Goal: Task Accomplishment & Management: Use online tool/utility

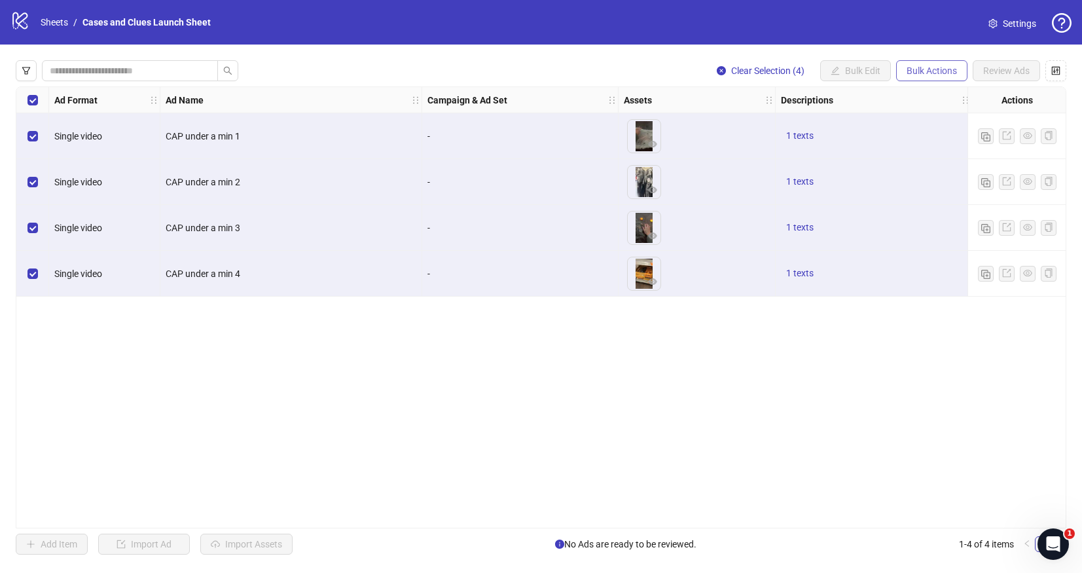
click at [932, 73] on span "Bulk Actions" at bounding box center [932, 70] width 50 height 10
click at [921, 96] on span "Delete" at bounding box center [950, 97] width 90 height 14
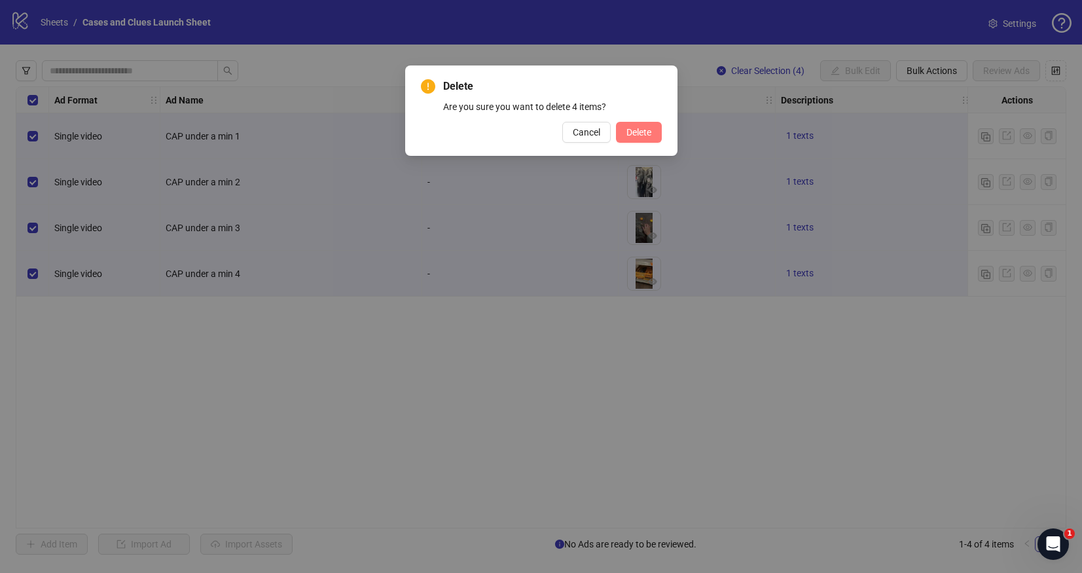
click at [632, 131] on span "Delete" at bounding box center [639, 132] width 25 height 10
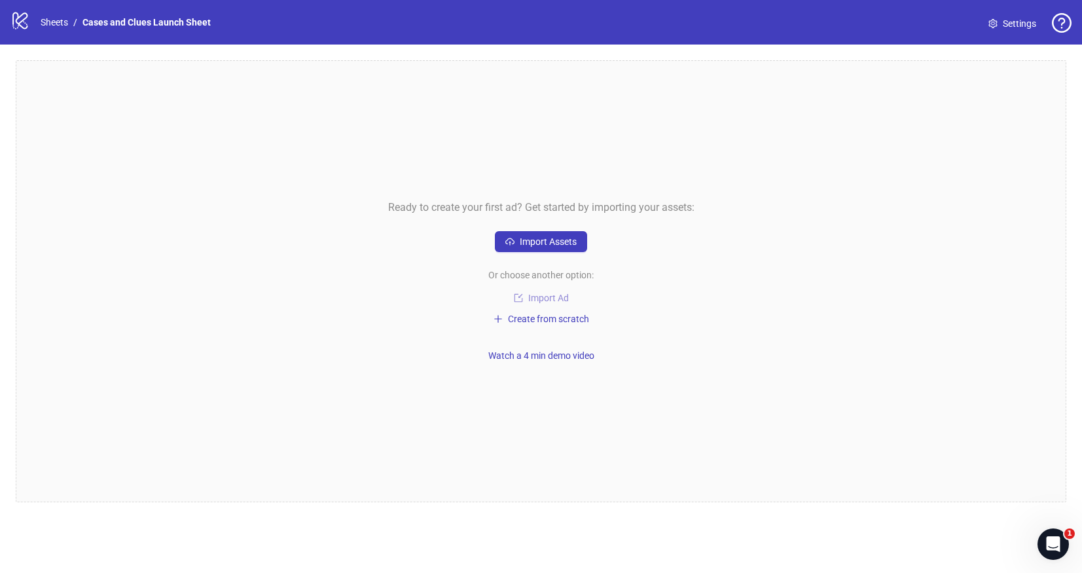
click at [543, 294] on span "Import Ad" at bounding box center [548, 298] width 41 height 10
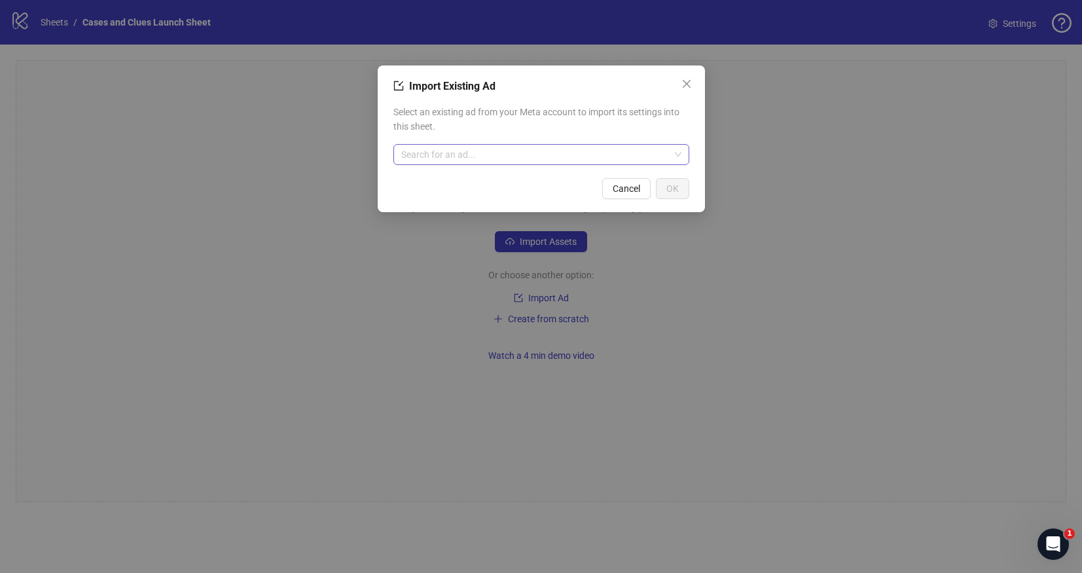
click at [455, 151] on input "search" at bounding box center [535, 155] width 268 height 20
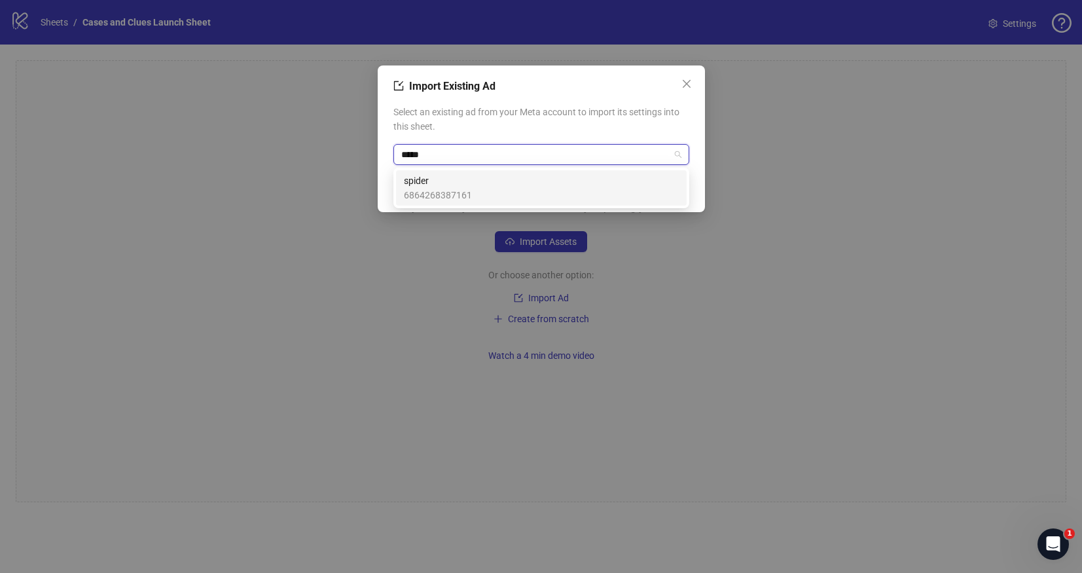
type input "******"
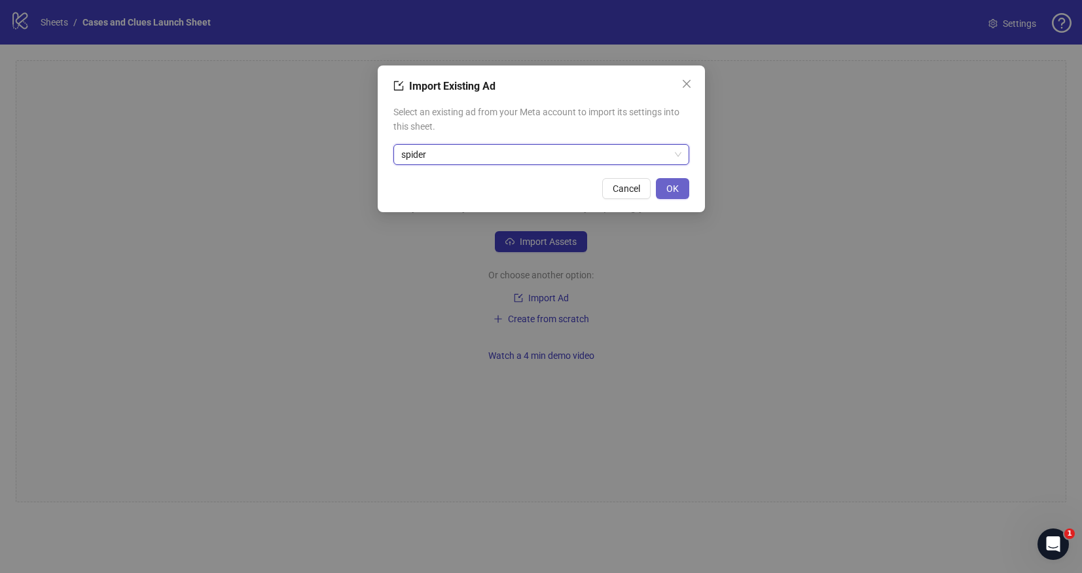
click at [682, 187] on button "OK" at bounding box center [672, 188] width 33 height 21
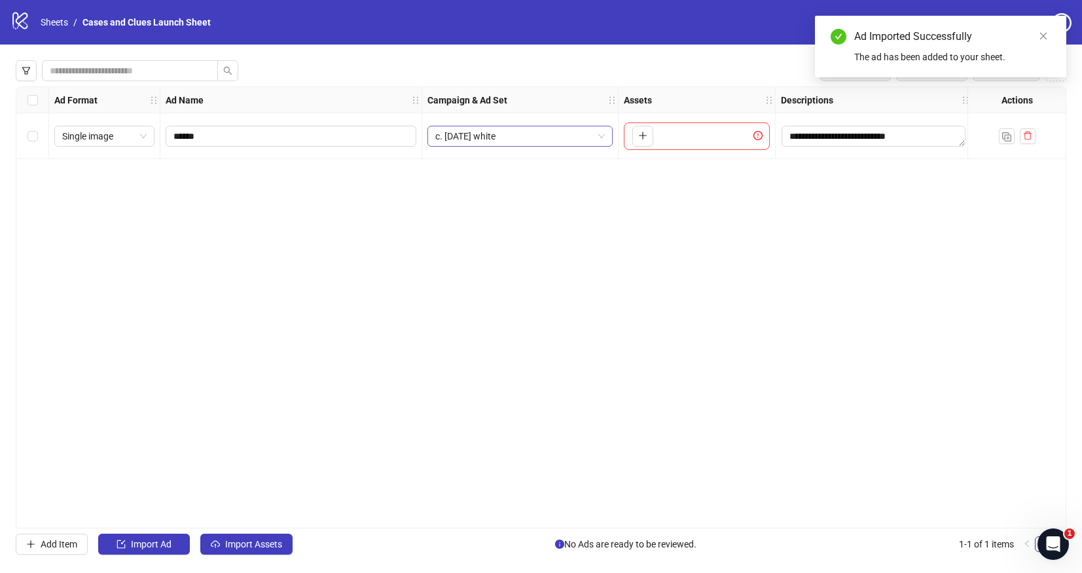
click at [608, 136] on div "c. [DATE] white" at bounding box center [520, 136] width 185 height 21
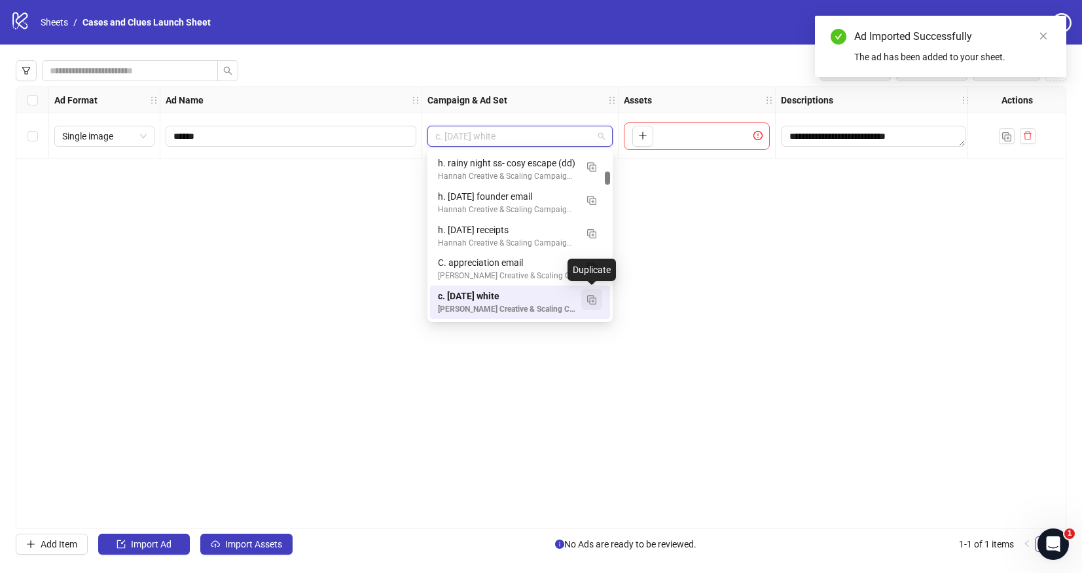
click at [594, 298] on img "button" at bounding box center [591, 299] width 9 height 9
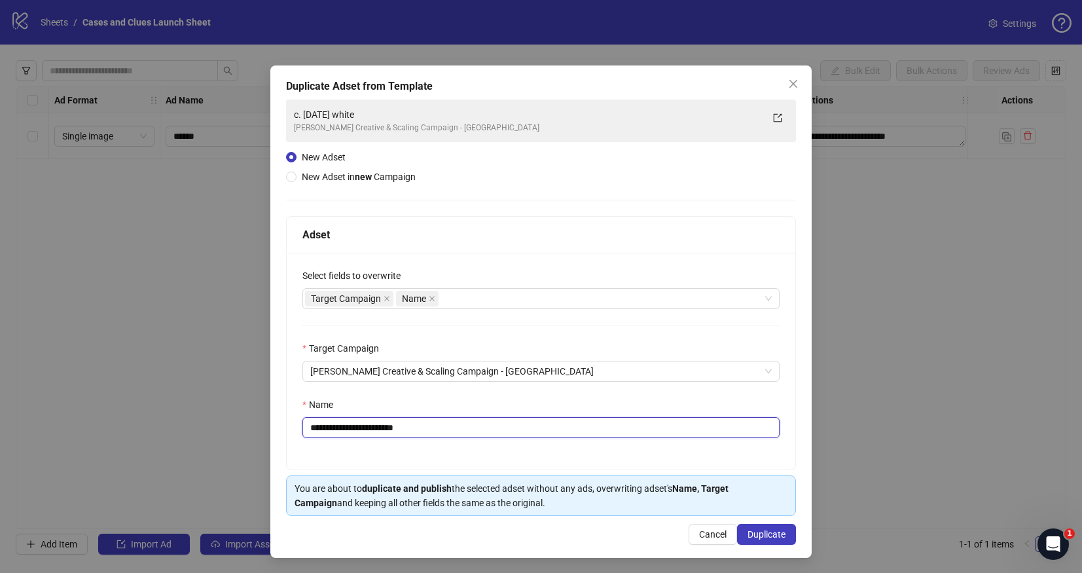
drag, startPoint x: 421, startPoint y: 427, endPoint x: 317, endPoint y: 428, distance: 104.1
click at [317, 428] on input "**********" at bounding box center [540, 427] width 477 height 21
type input "**********"
click at [759, 528] on button "Duplicate" at bounding box center [766, 534] width 59 height 21
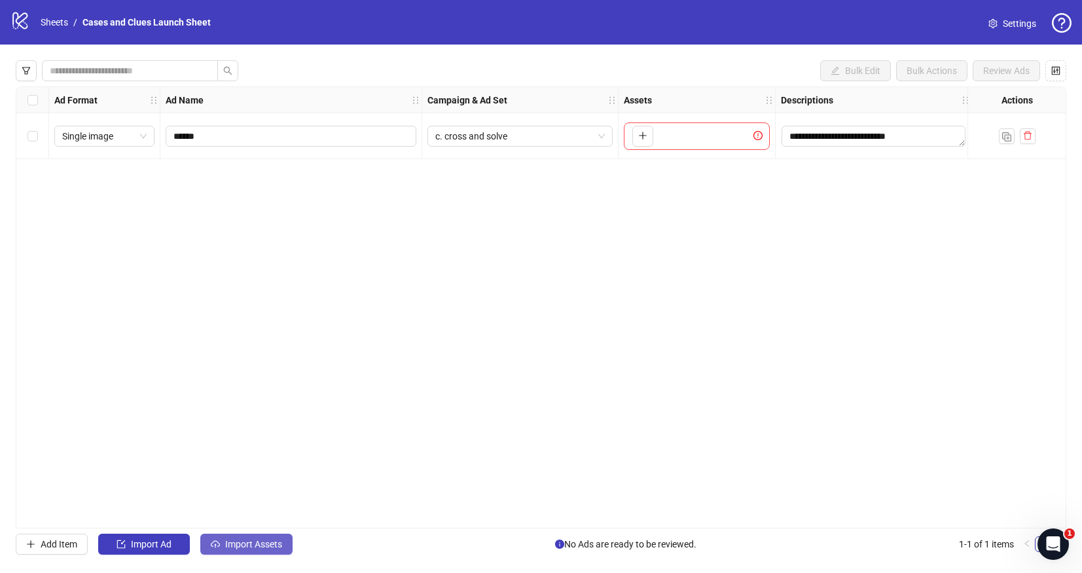
click at [246, 543] on span "Import Assets" at bounding box center [253, 544] width 57 height 10
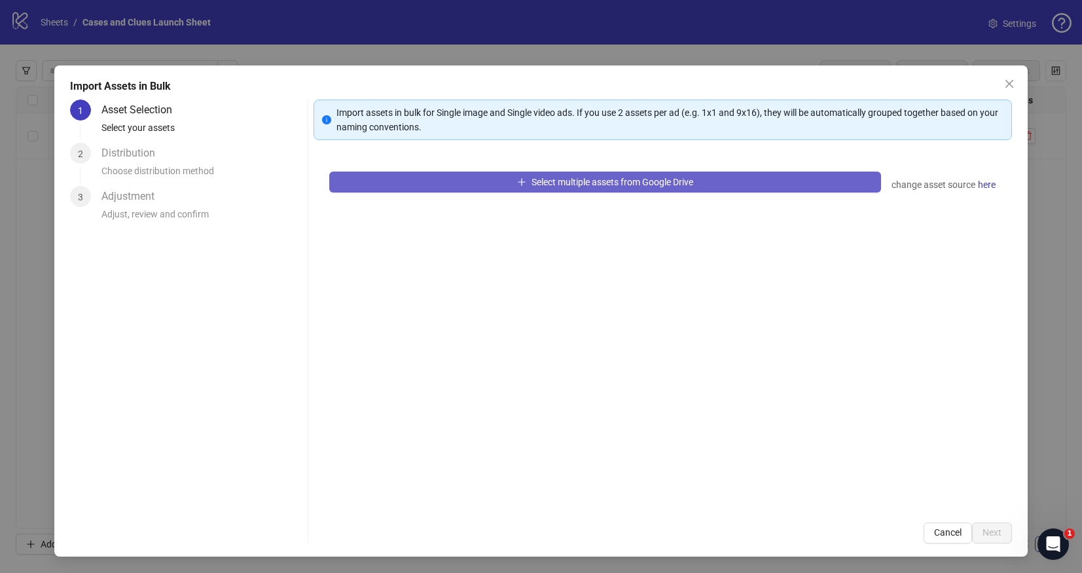
click at [439, 175] on button "Select multiple assets from Google Drive" at bounding box center [605, 182] width 552 height 21
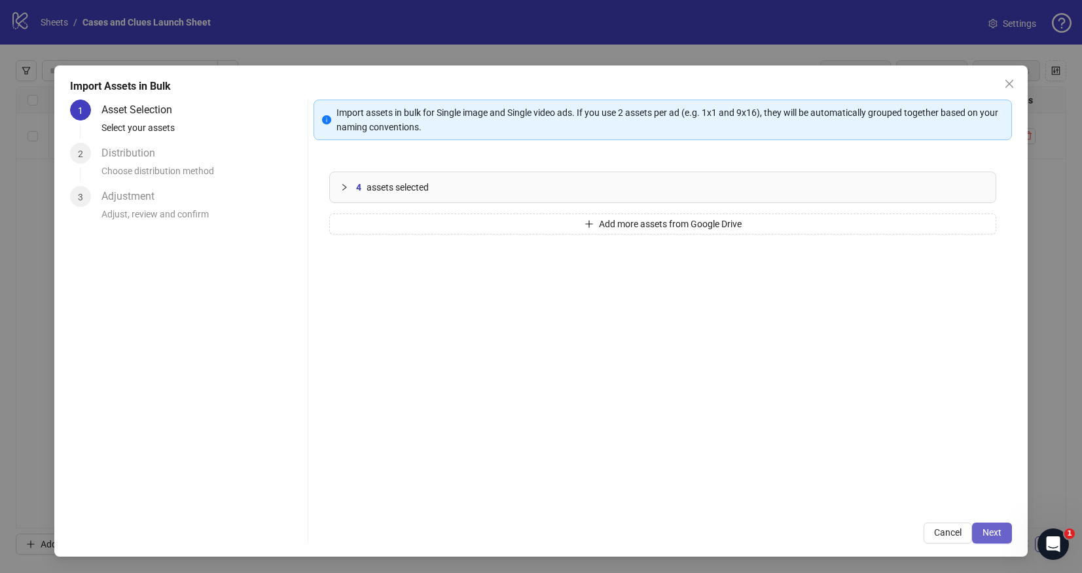
click at [996, 533] on span "Next" at bounding box center [992, 532] width 19 height 10
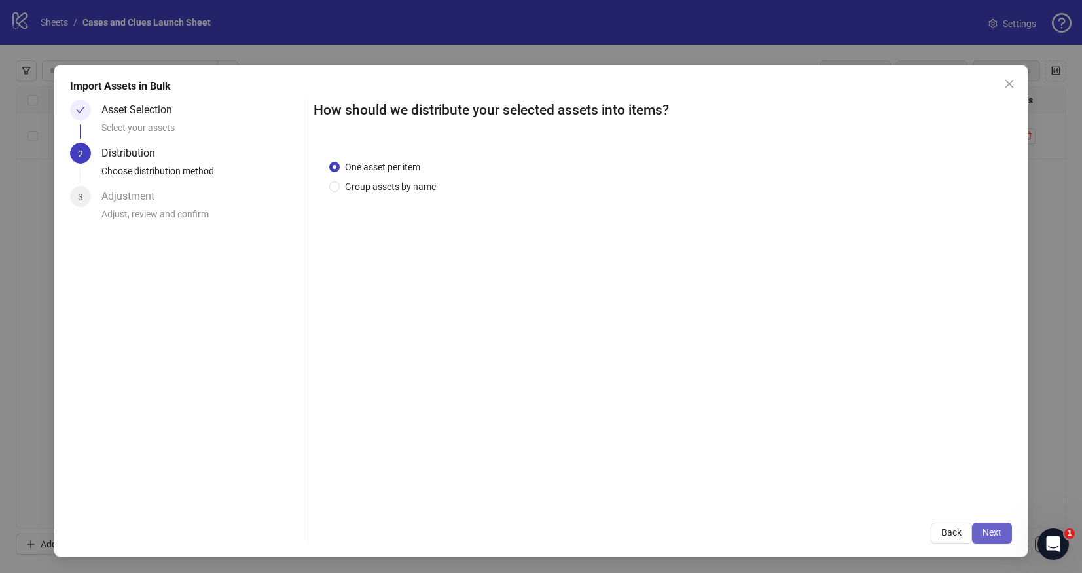
click at [991, 532] on span "Next" at bounding box center [992, 532] width 19 height 10
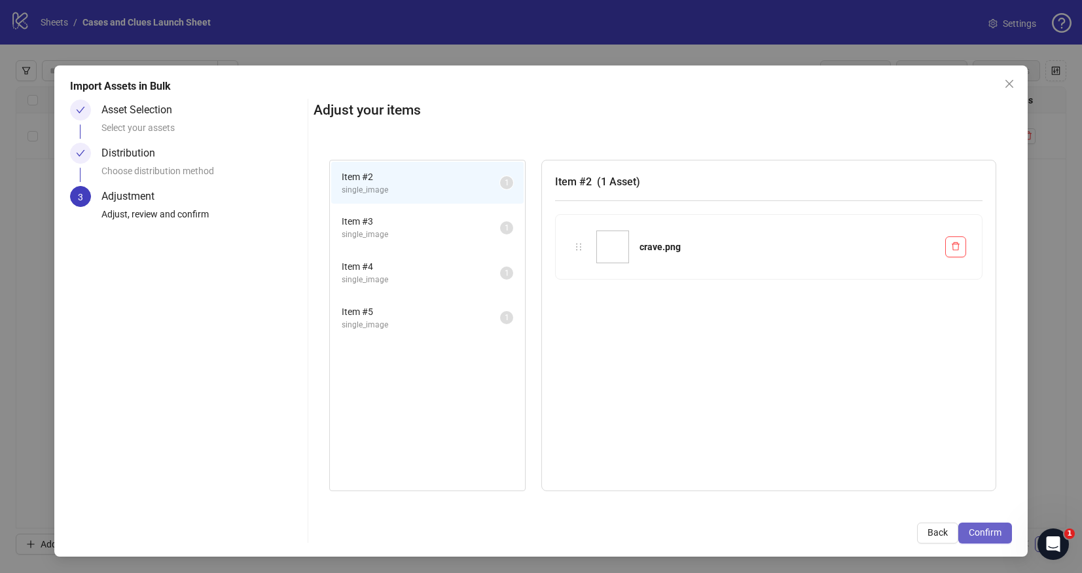
click at [991, 530] on span "Confirm" at bounding box center [985, 532] width 33 height 10
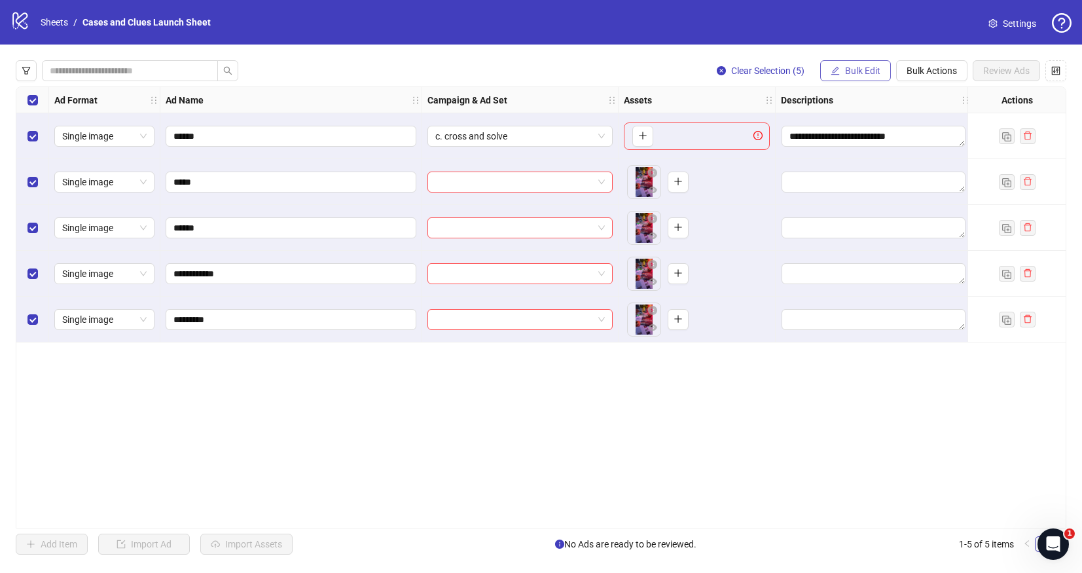
click at [854, 71] on span "Bulk Edit" at bounding box center [862, 70] width 35 height 10
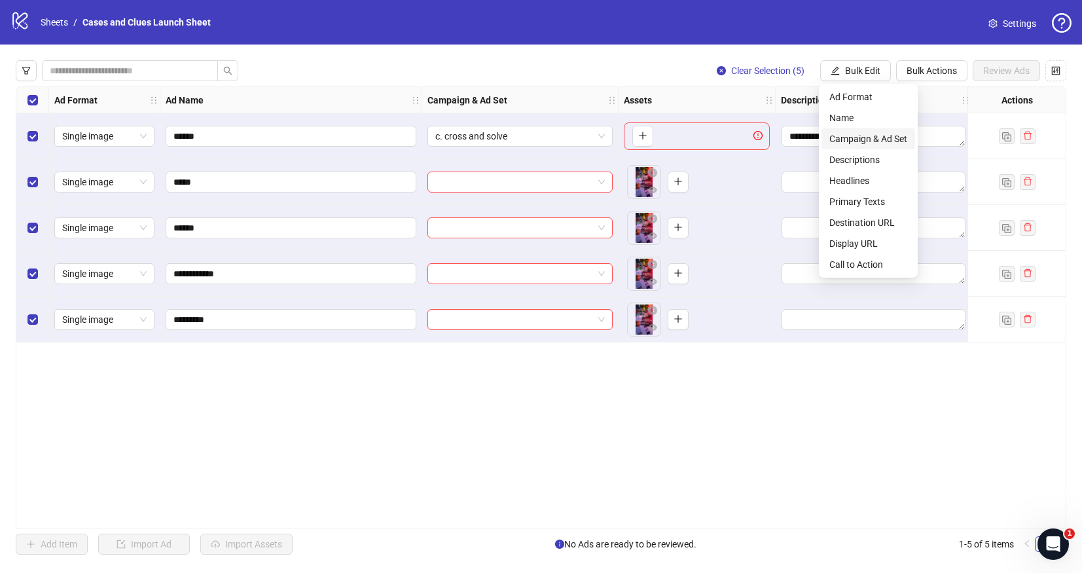
click at [854, 136] on span "Campaign & Ad Set" at bounding box center [869, 139] width 78 height 14
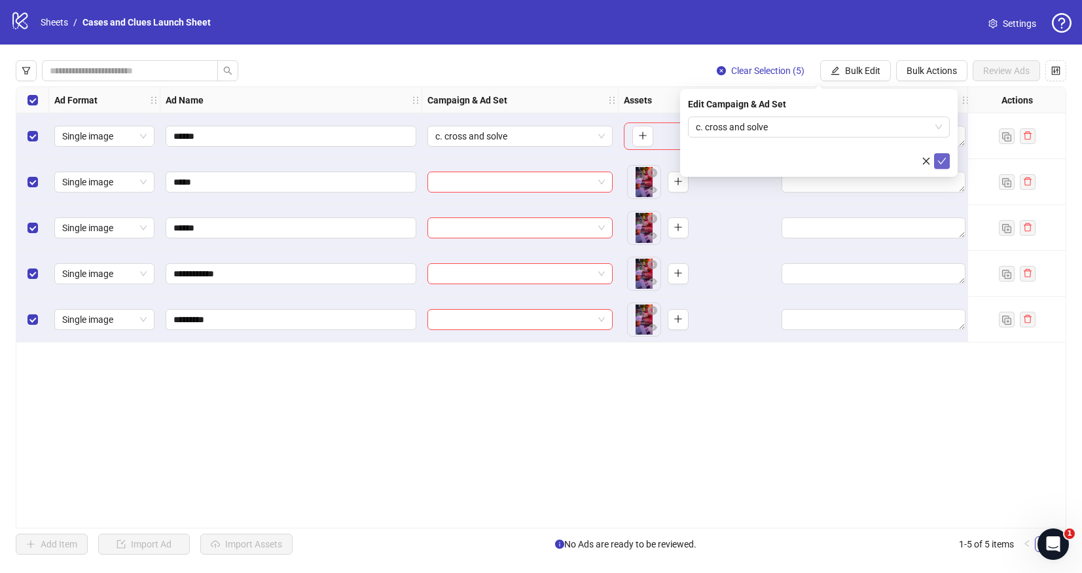
click at [945, 159] on icon "check" at bounding box center [942, 160] width 9 height 9
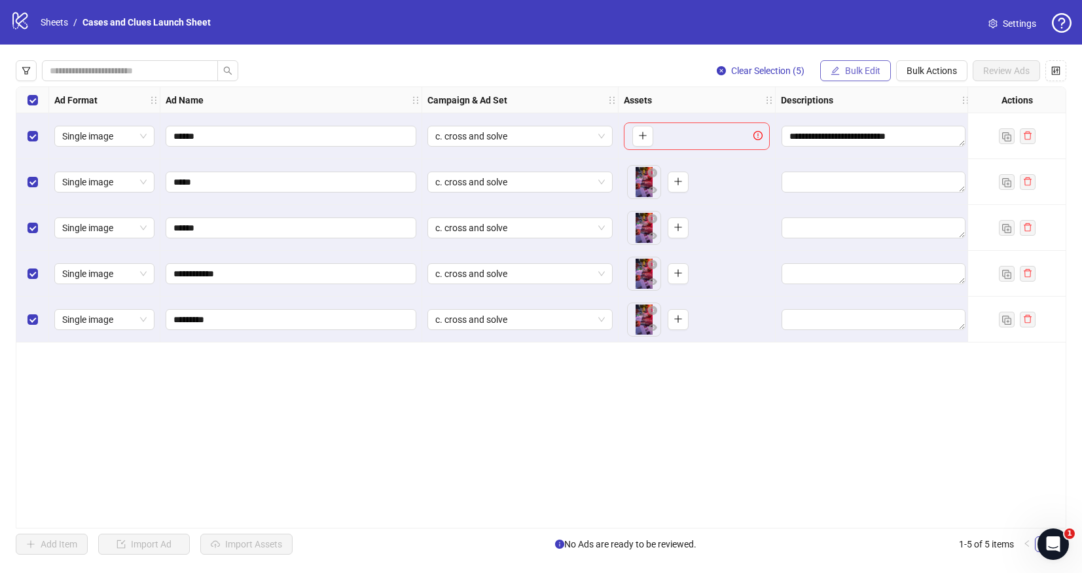
click at [843, 67] on button "Bulk Edit" at bounding box center [855, 70] width 71 height 21
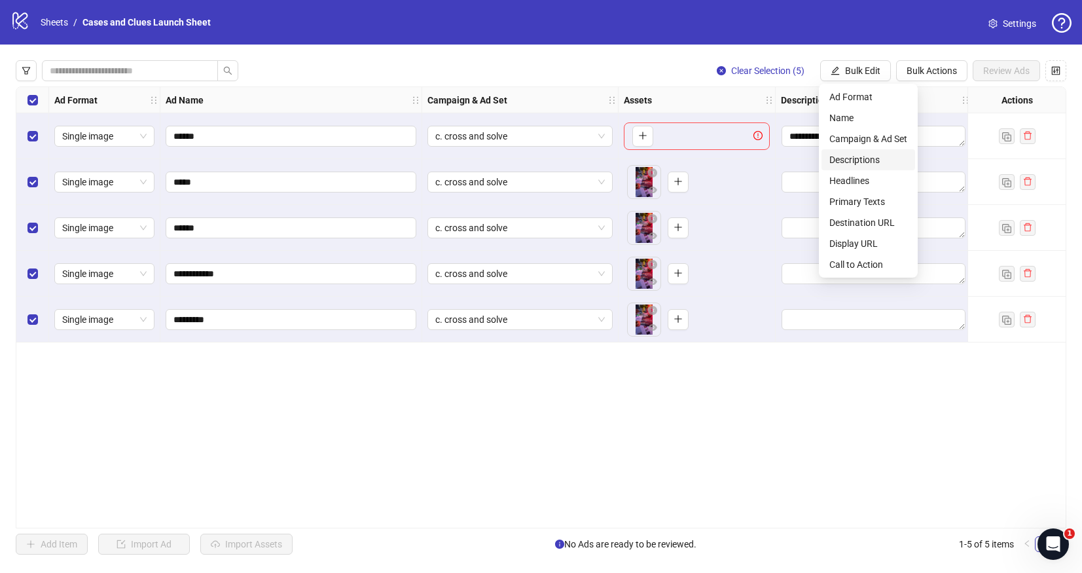
click at [850, 156] on span "Descriptions" at bounding box center [869, 160] width 78 height 14
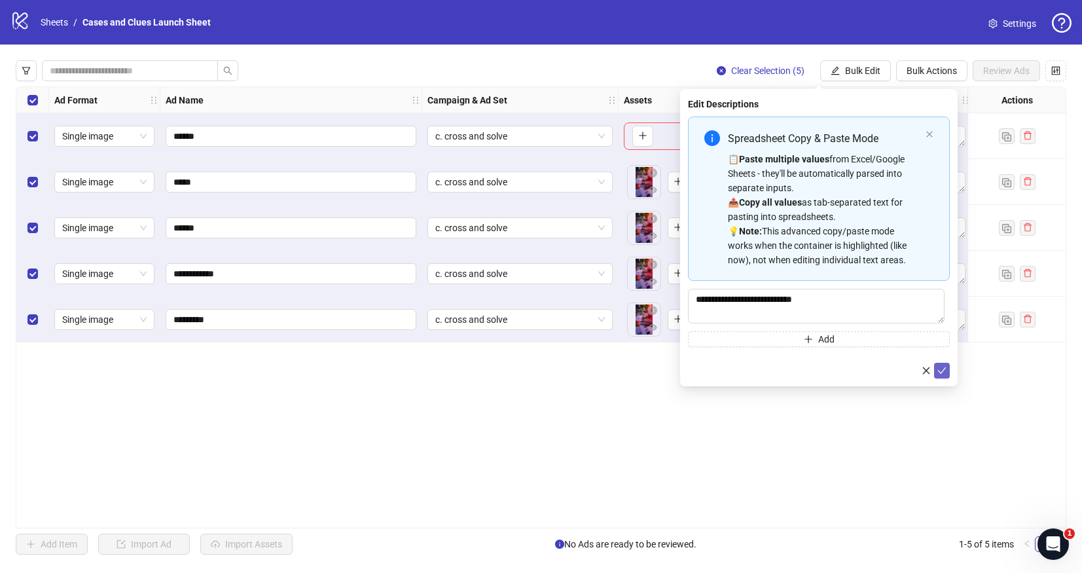
click at [943, 373] on icon "check" at bounding box center [942, 370] width 9 height 9
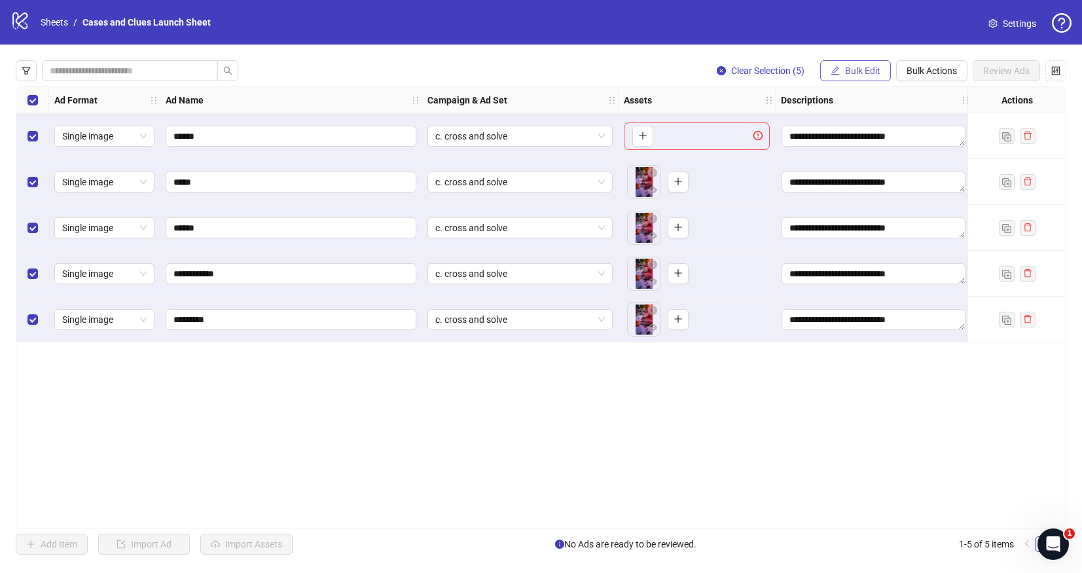
click at [853, 71] on span "Bulk Edit" at bounding box center [862, 70] width 35 height 10
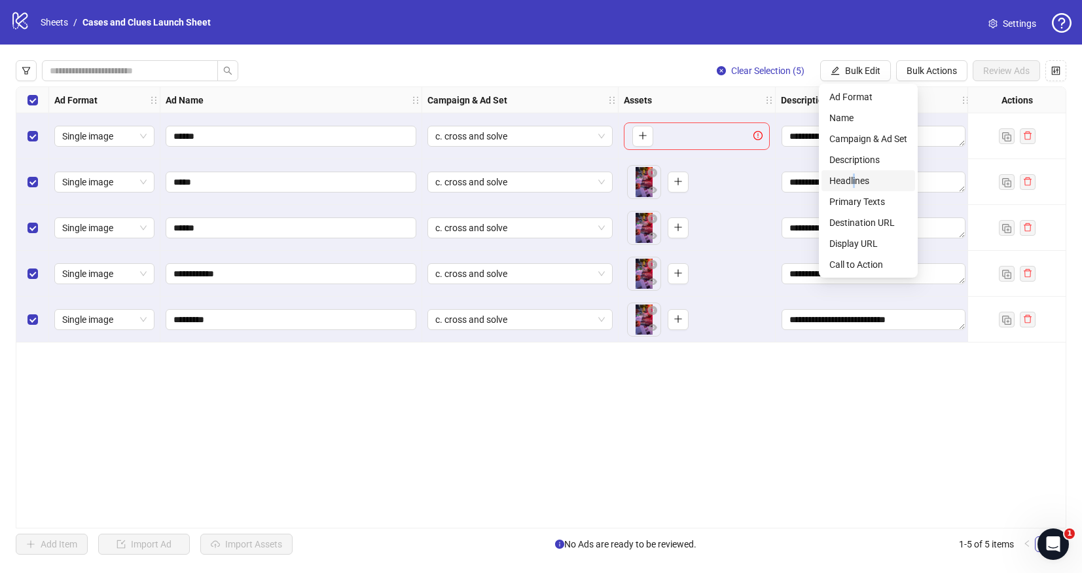
click at [854, 178] on span "Headlines" at bounding box center [869, 180] width 78 height 14
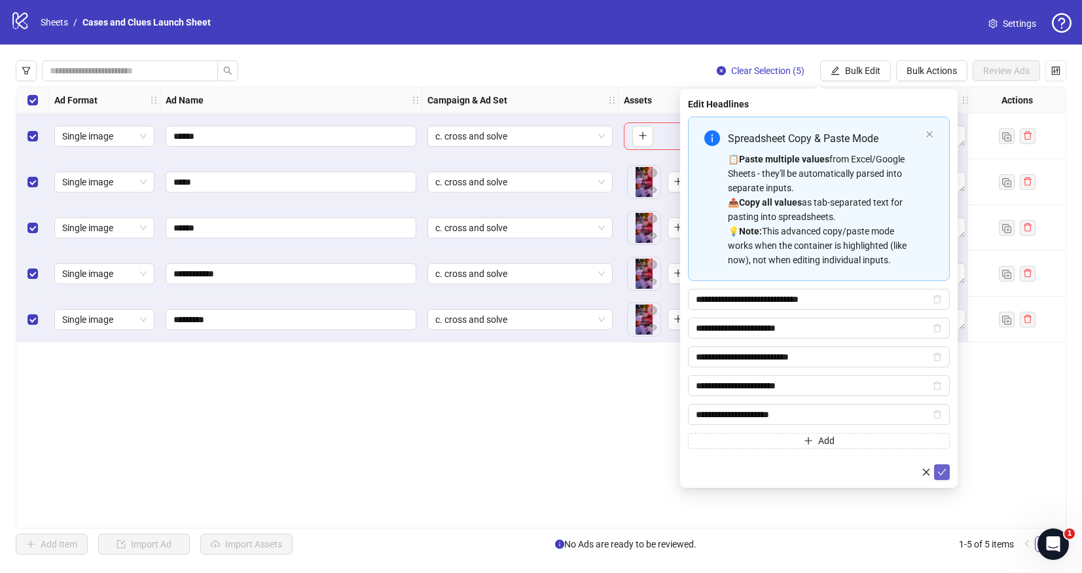
click at [945, 465] on button "submit" at bounding box center [942, 472] width 16 height 16
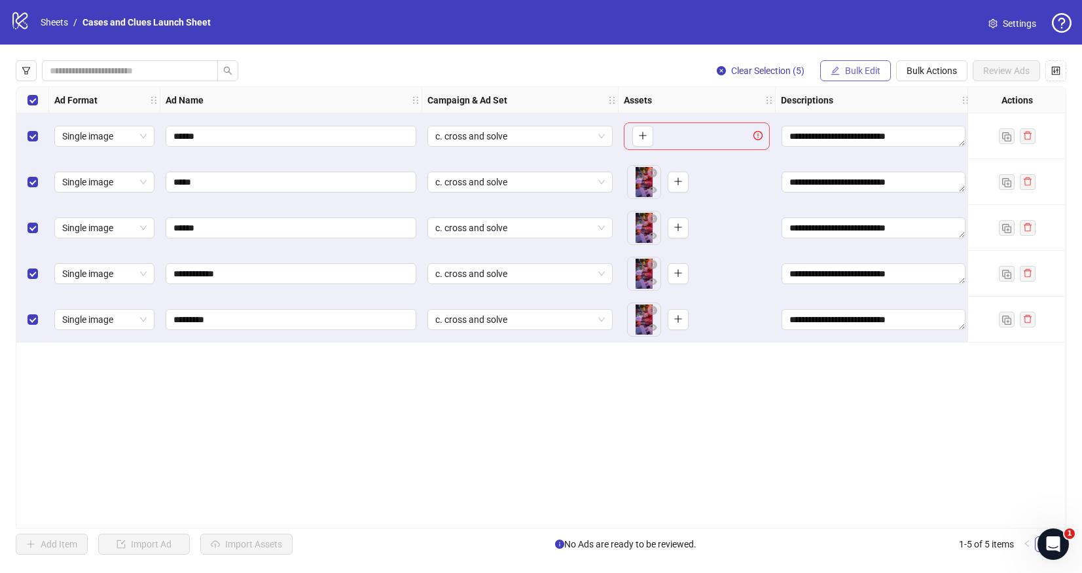
click at [863, 69] on span "Bulk Edit" at bounding box center [862, 70] width 35 height 10
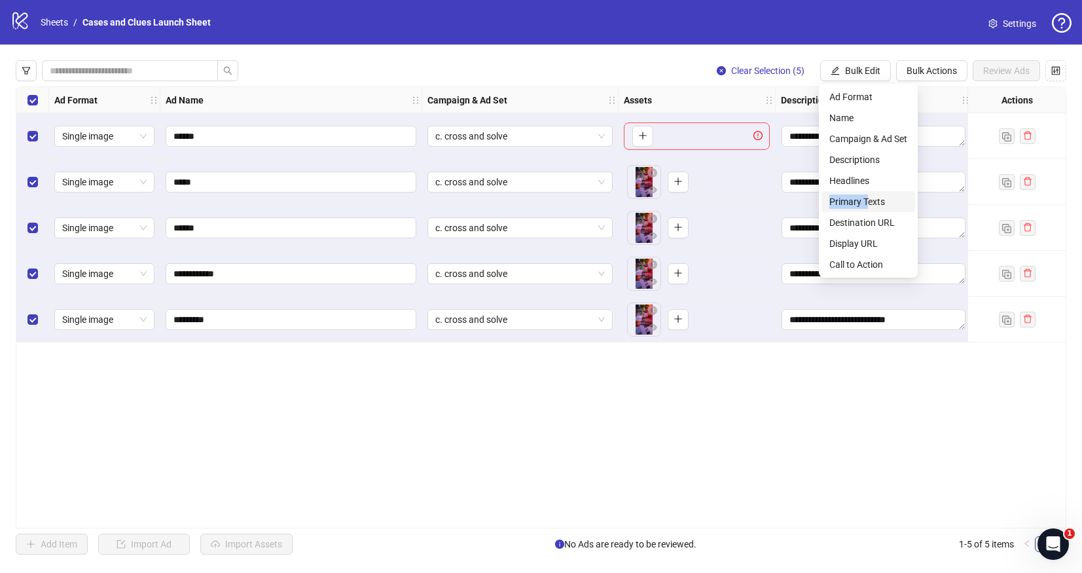
click at [867, 194] on span "Primary Texts" at bounding box center [869, 201] width 78 height 14
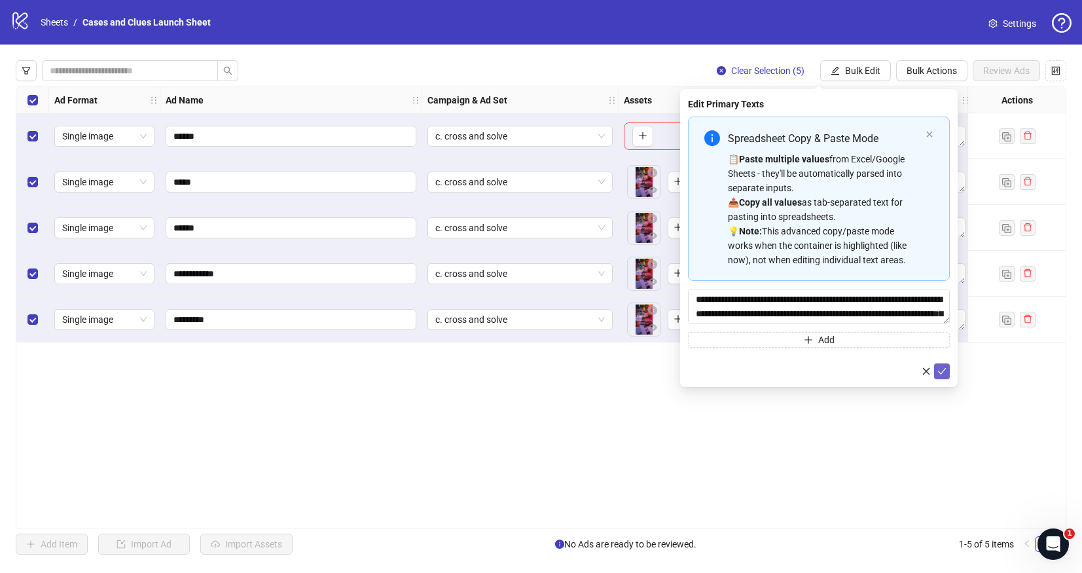
click at [941, 374] on icon "check" at bounding box center [942, 371] width 9 height 9
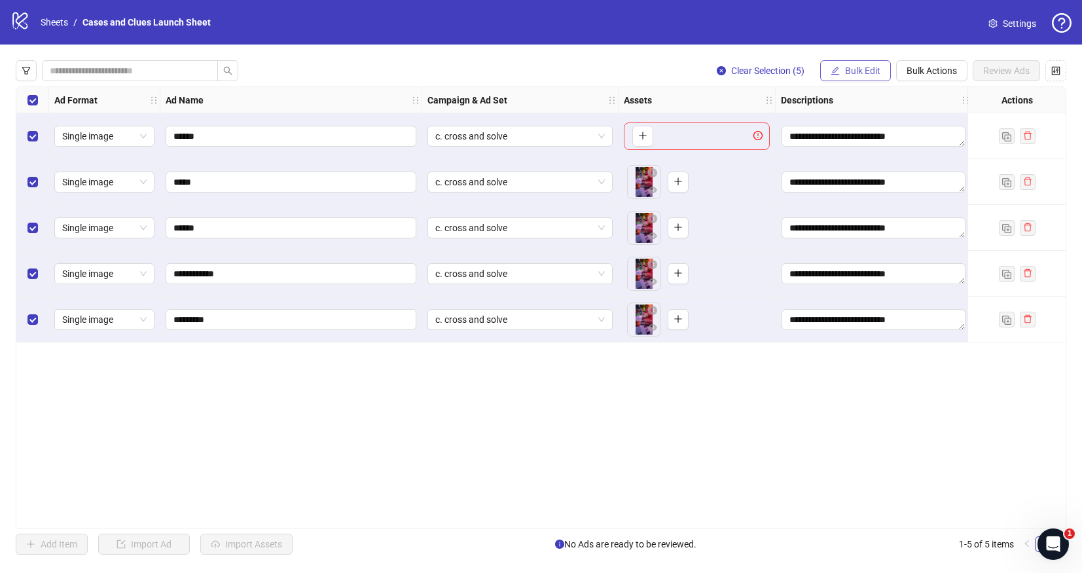
click at [858, 70] on span "Bulk Edit" at bounding box center [862, 70] width 35 height 10
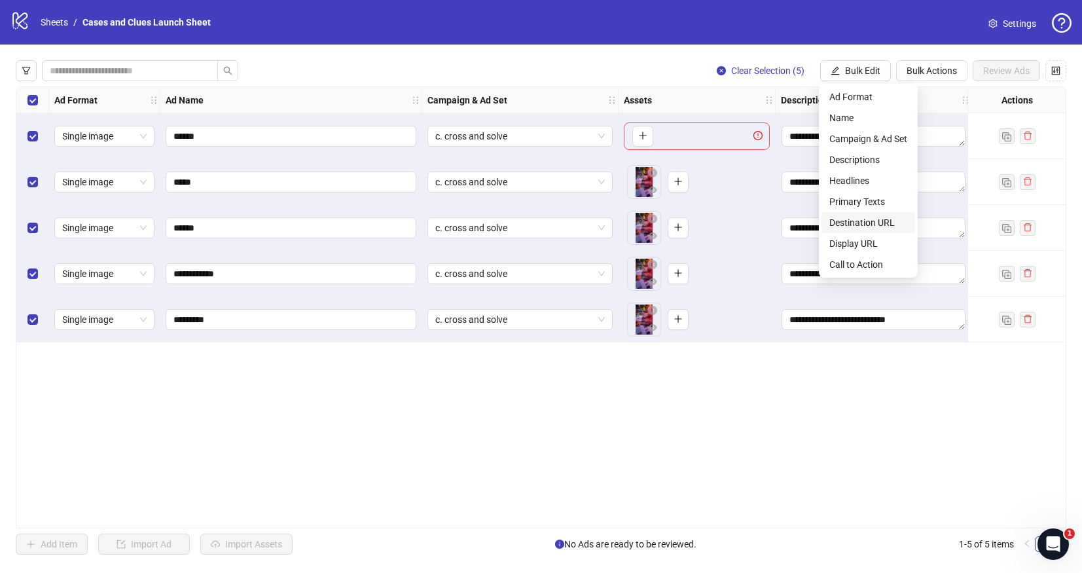
click at [860, 220] on span "Destination URL" at bounding box center [869, 222] width 78 height 14
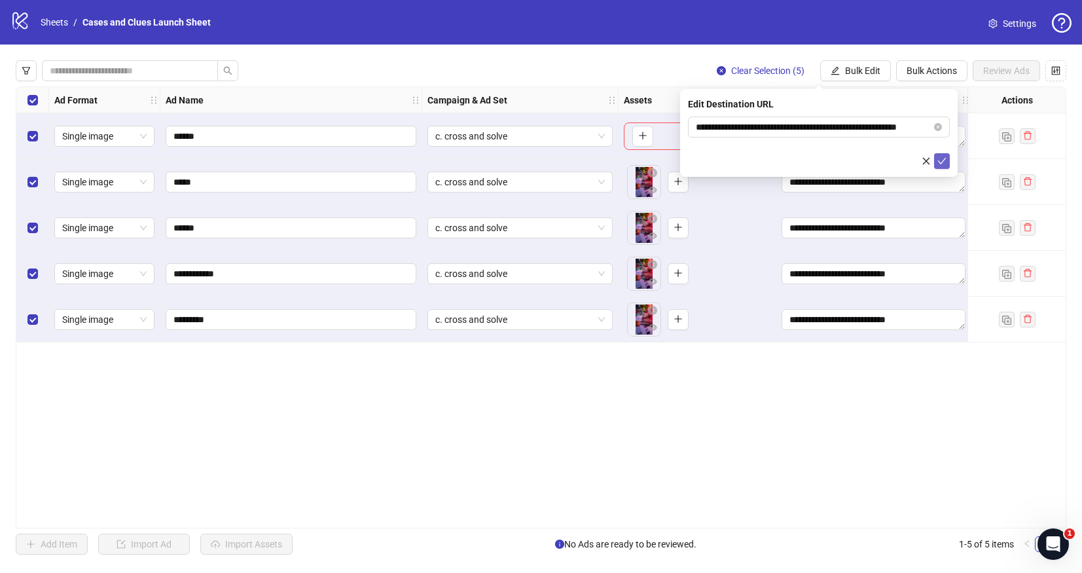
click at [940, 155] on button "submit" at bounding box center [942, 161] width 16 height 16
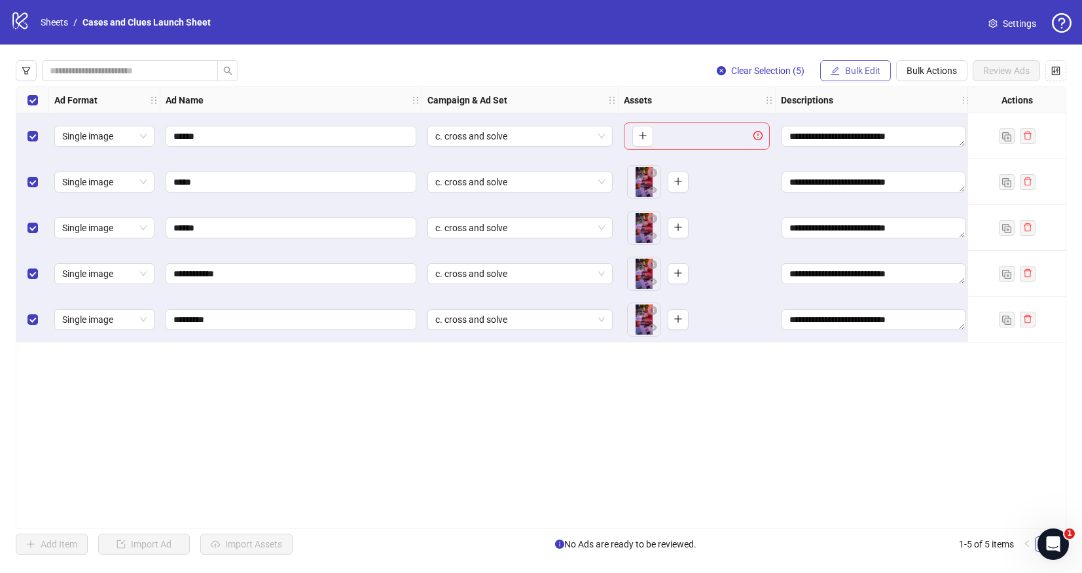
click at [866, 64] on button "Bulk Edit" at bounding box center [855, 70] width 71 height 21
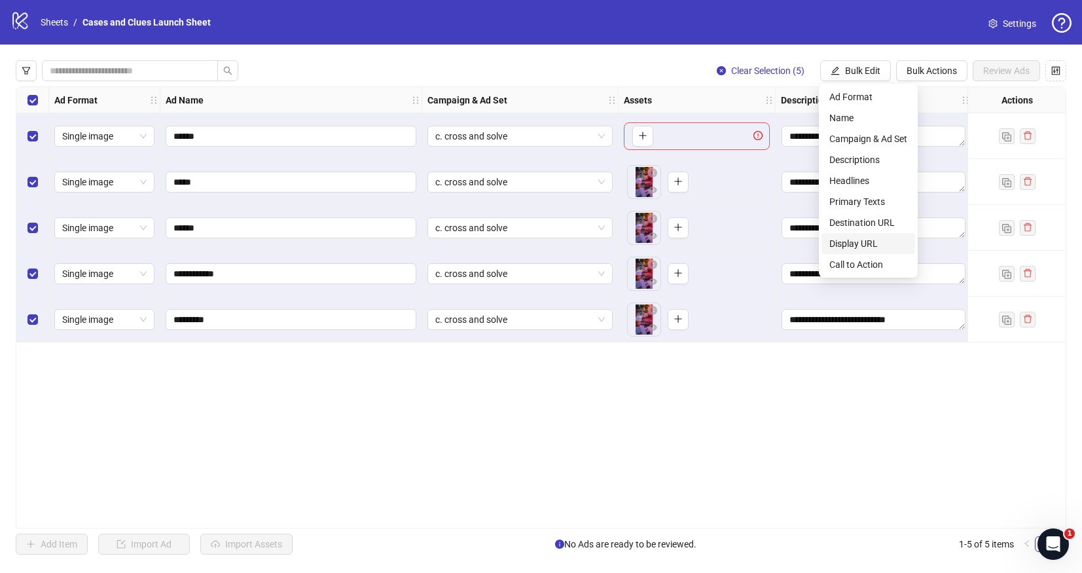
click at [874, 240] on span "Display URL" at bounding box center [869, 243] width 78 height 14
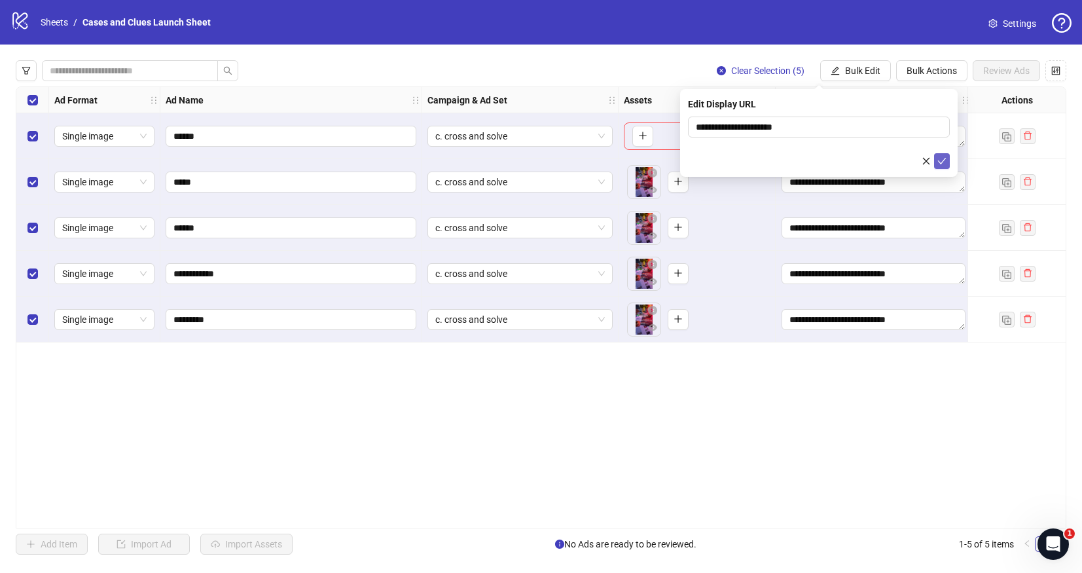
click at [941, 154] on button "submit" at bounding box center [942, 161] width 16 height 16
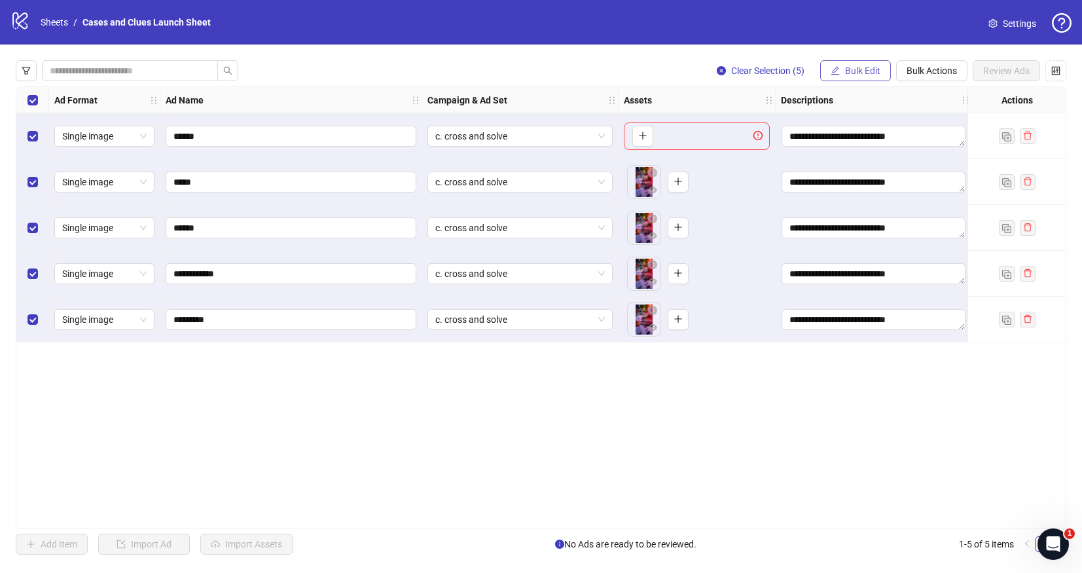
click at [862, 65] on span "Bulk Edit" at bounding box center [862, 70] width 35 height 10
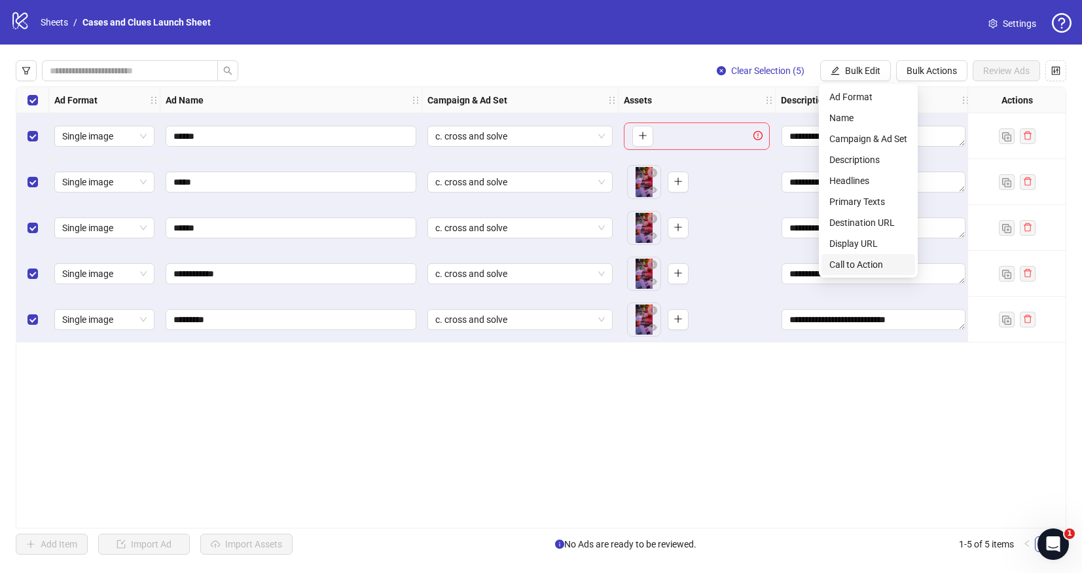
click at [874, 260] on span "Call to Action" at bounding box center [869, 264] width 78 height 14
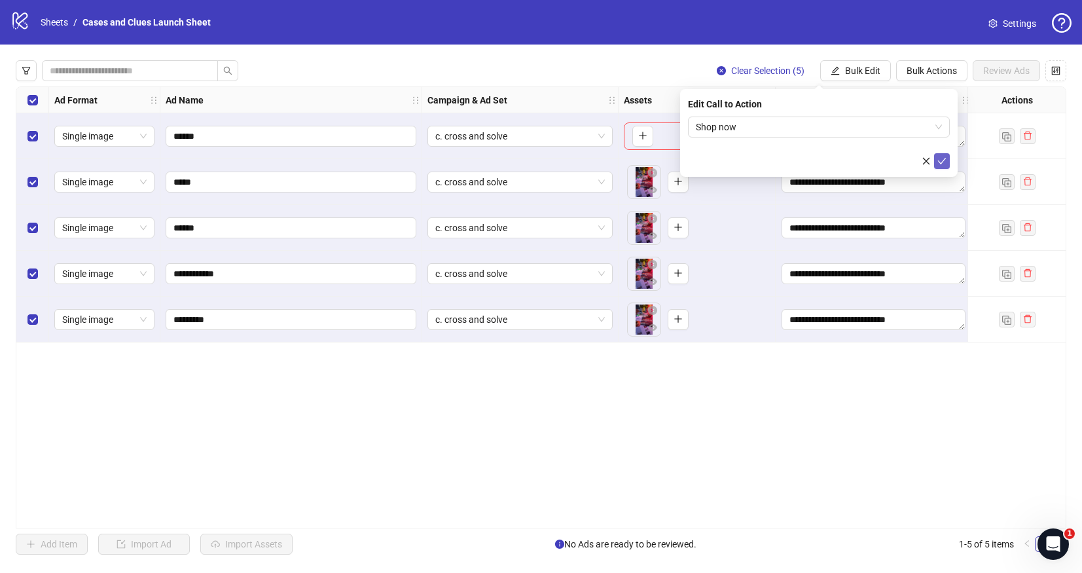
click at [945, 156] on span "submit" at bounding box center [942, 161] width 9 height 10
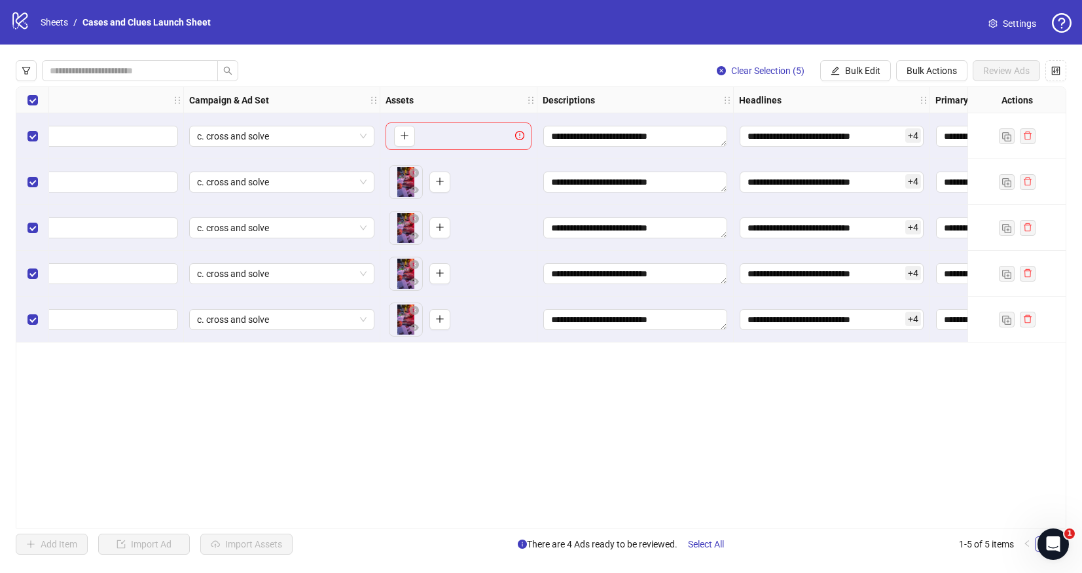
scroll to position [0, 0]
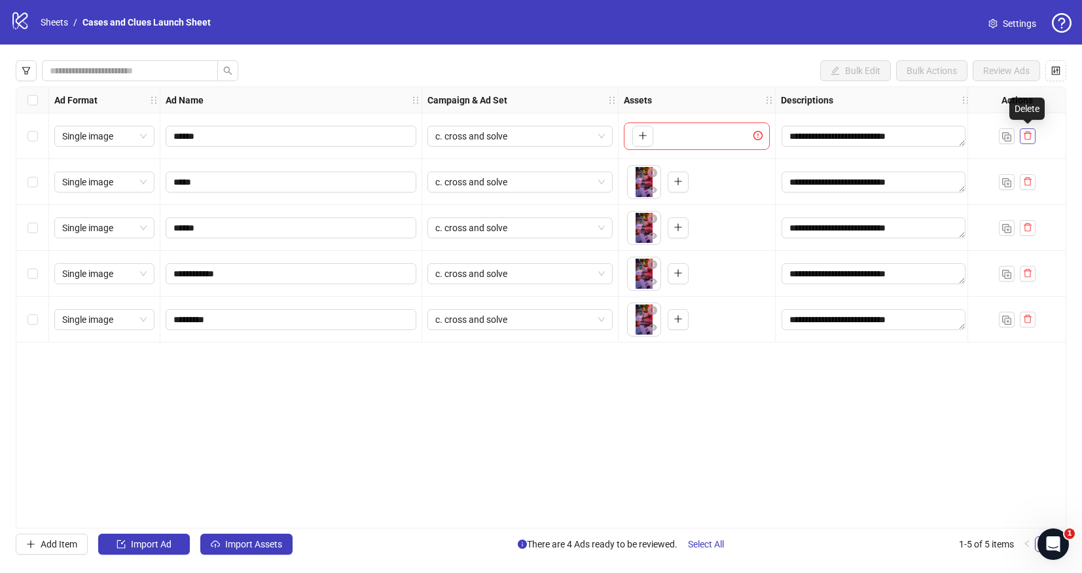
click at [1026, 132] on icon "delete" at bounding box center [1027, 135] width 9 height 9
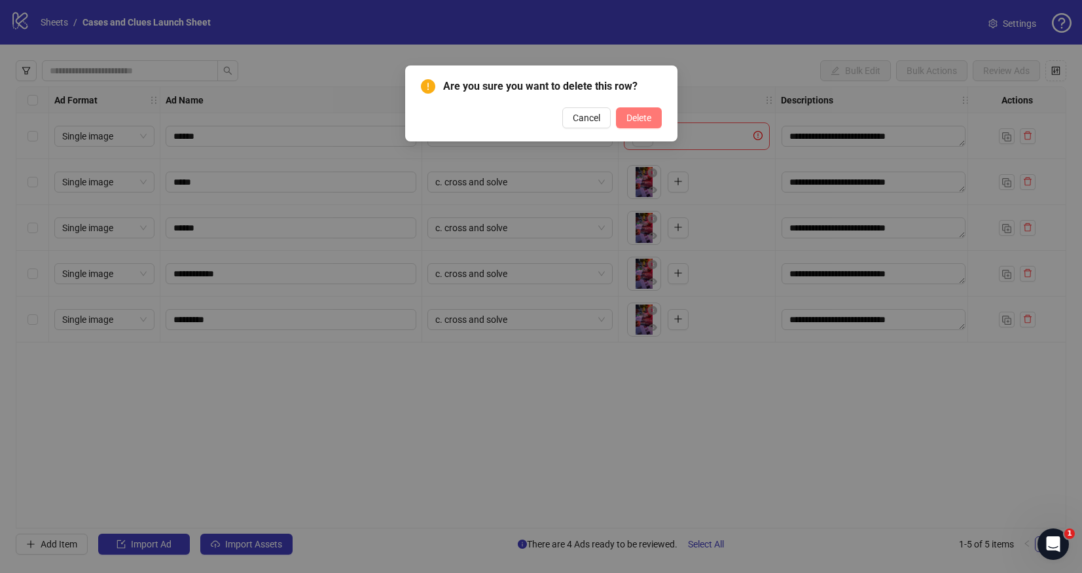
click at [645, 117] on span "Delete" at bounding box center [639, 118] width 25 height 10
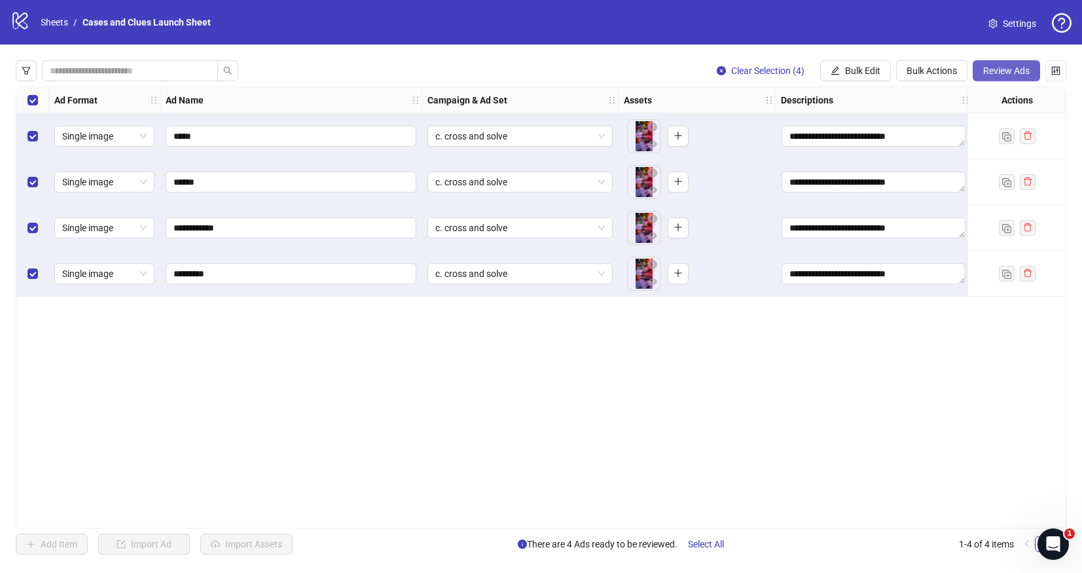
click at [1013, 69] on span "Review Ads" at bounding box center [1006, 70] width 46 height 10
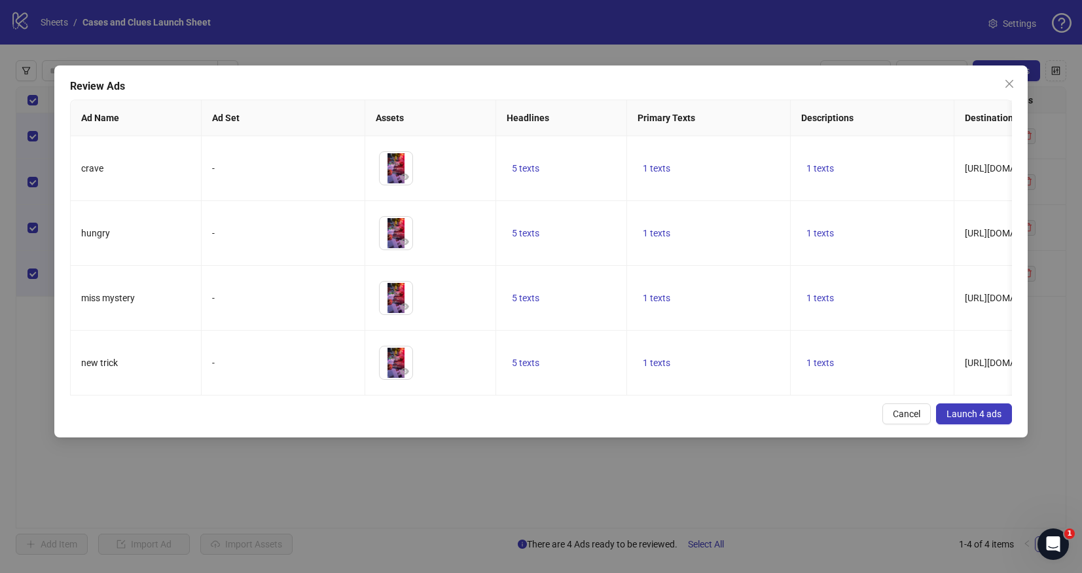
click at [972, 404] on button "Launch 4 ads" at bounding box center [974, 413] width 76 height 21
